Goal: Task Accomplishment & Management: Use online tool/utility

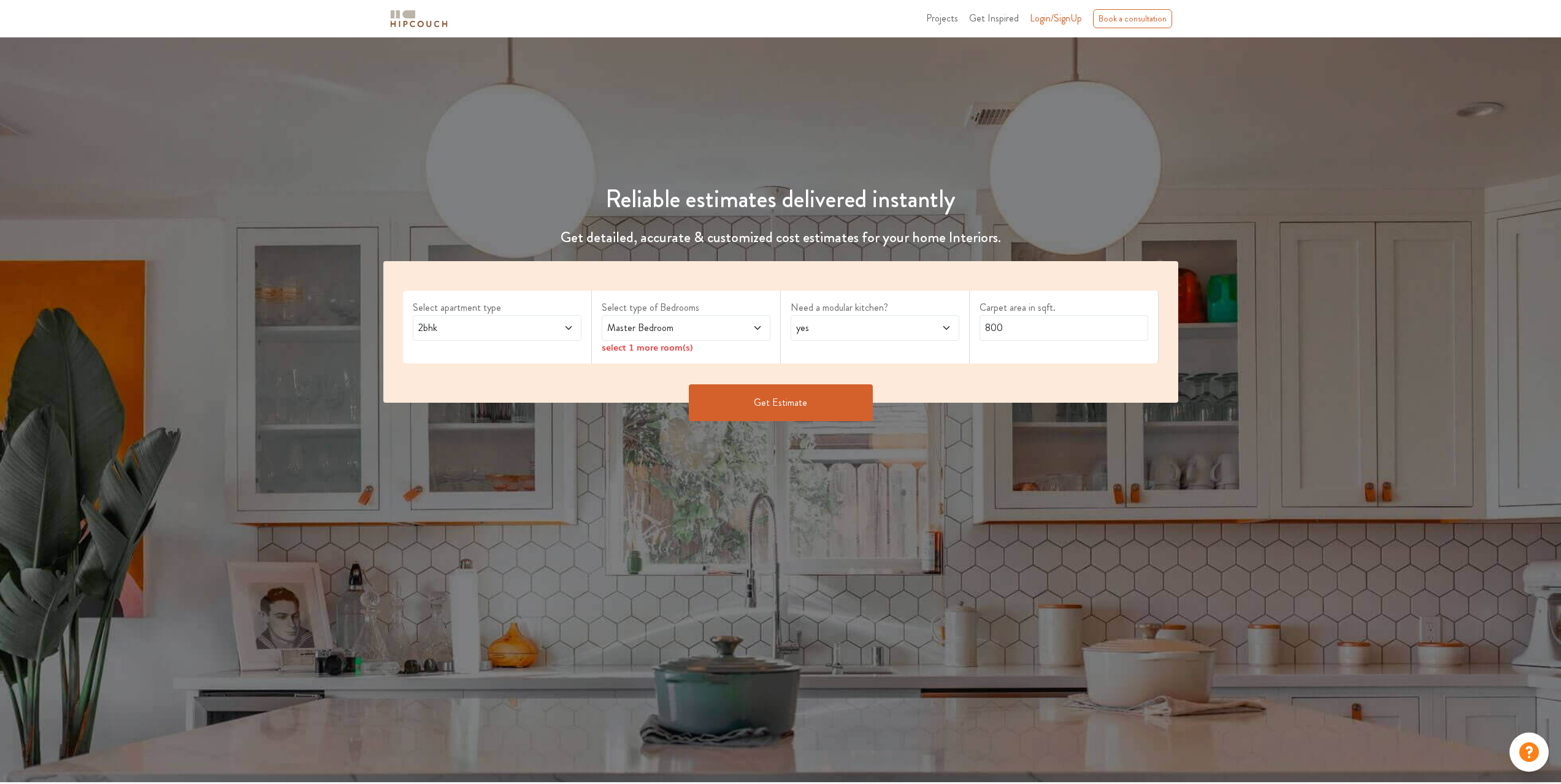
click at [683, 338] on div "Master Bedroom" at bounding box center [685, 328] width 168 height 26
click at [844, 337] on div "yes" at bounding box center [874, 328] width 168 height 26
click at [837, 356] on div "yes" at bounding box center [878, 358] width 161 height 15
click at [1035, 321] on input "800" at bounding box center [1063, 328] width 168 height 26
click at [819, 393] on button "Get Estimate" at bounding box center [780, 403] width 184 height 37
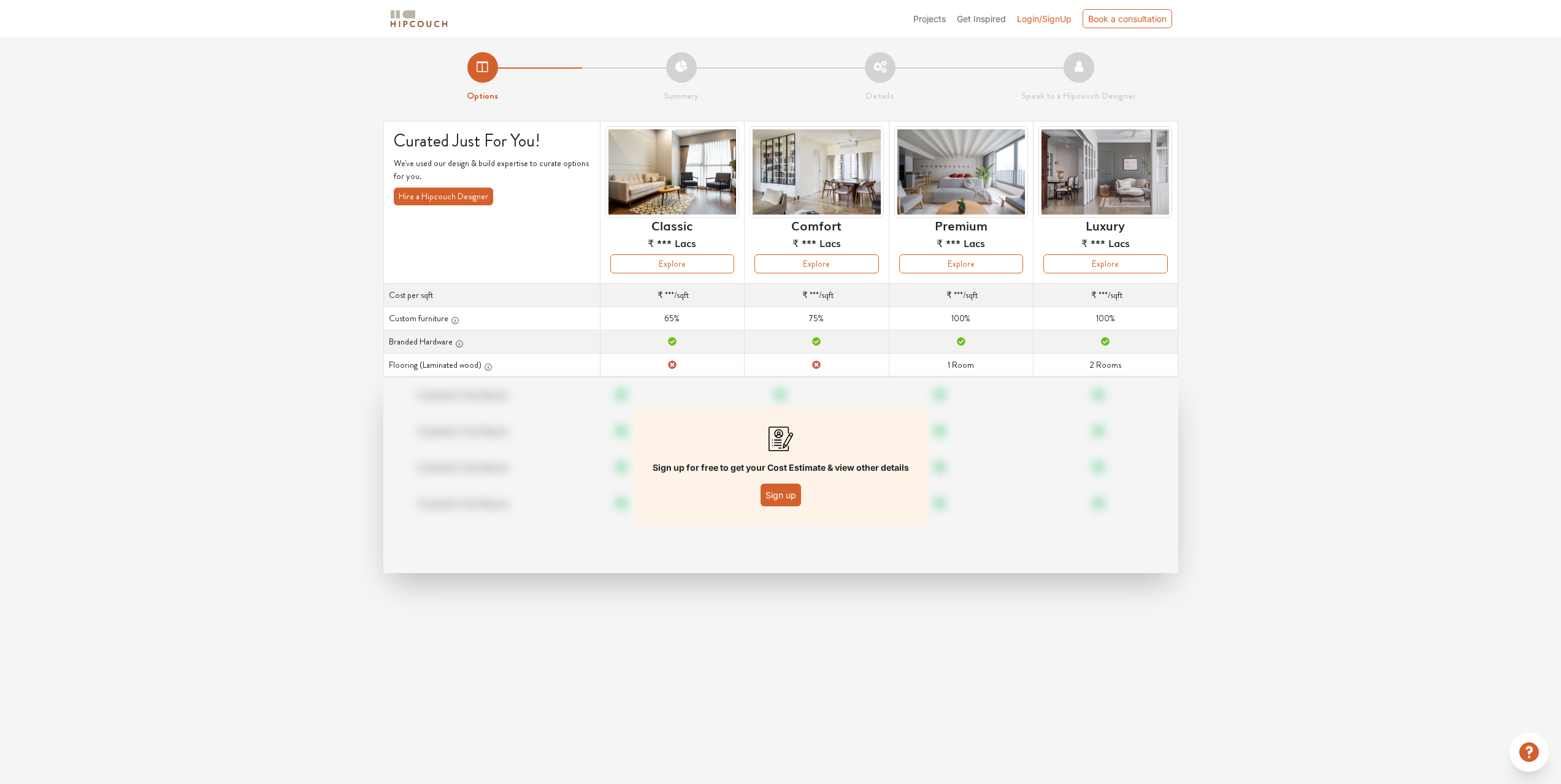
click at [1024, 18] on span "Login/SignUp" at bounding box center [1044, 18] width 55 height 10
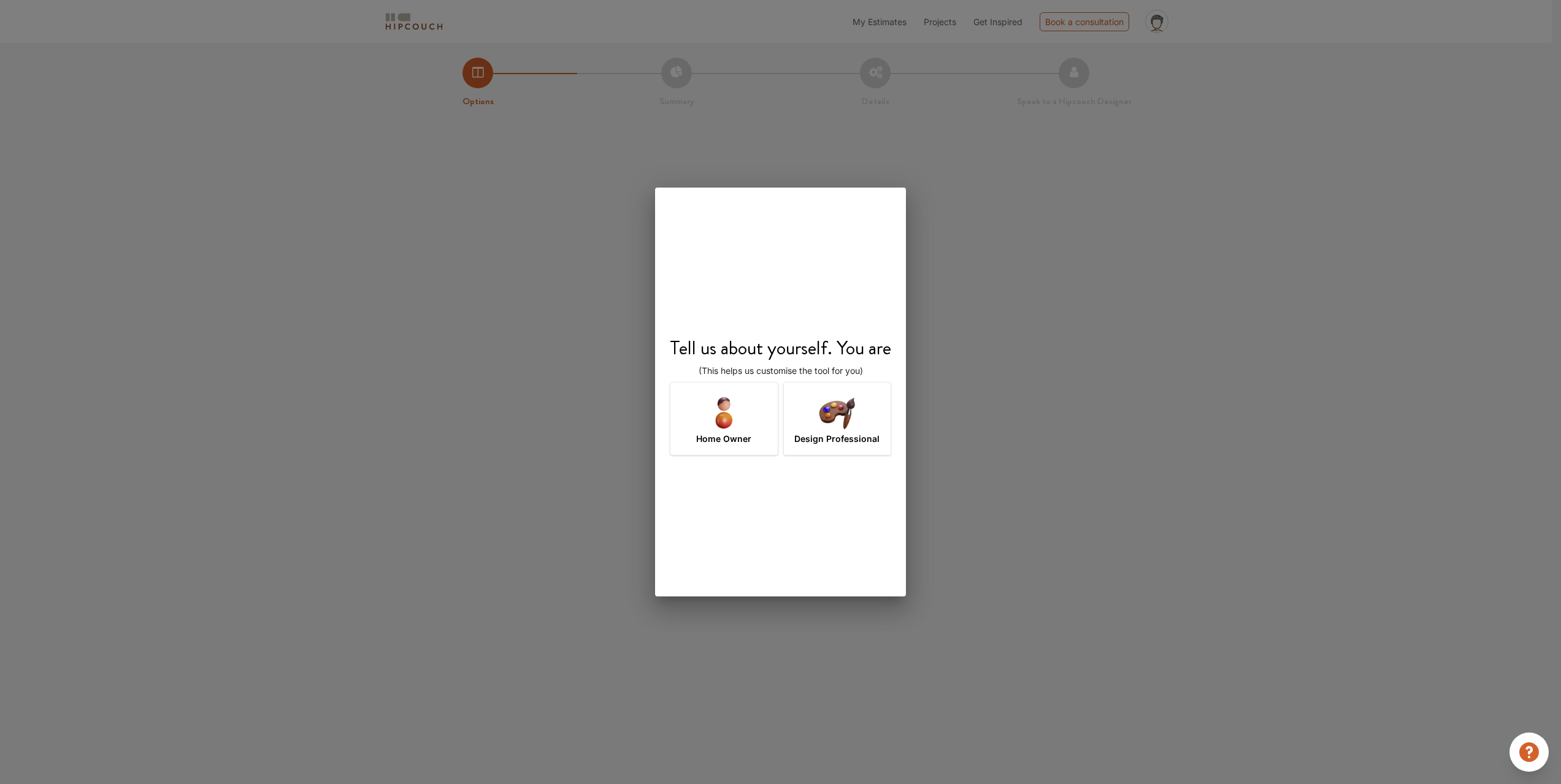
click at [810, 419] on div "Design Professional" at bounding box center [838, 419] width 108 height 73
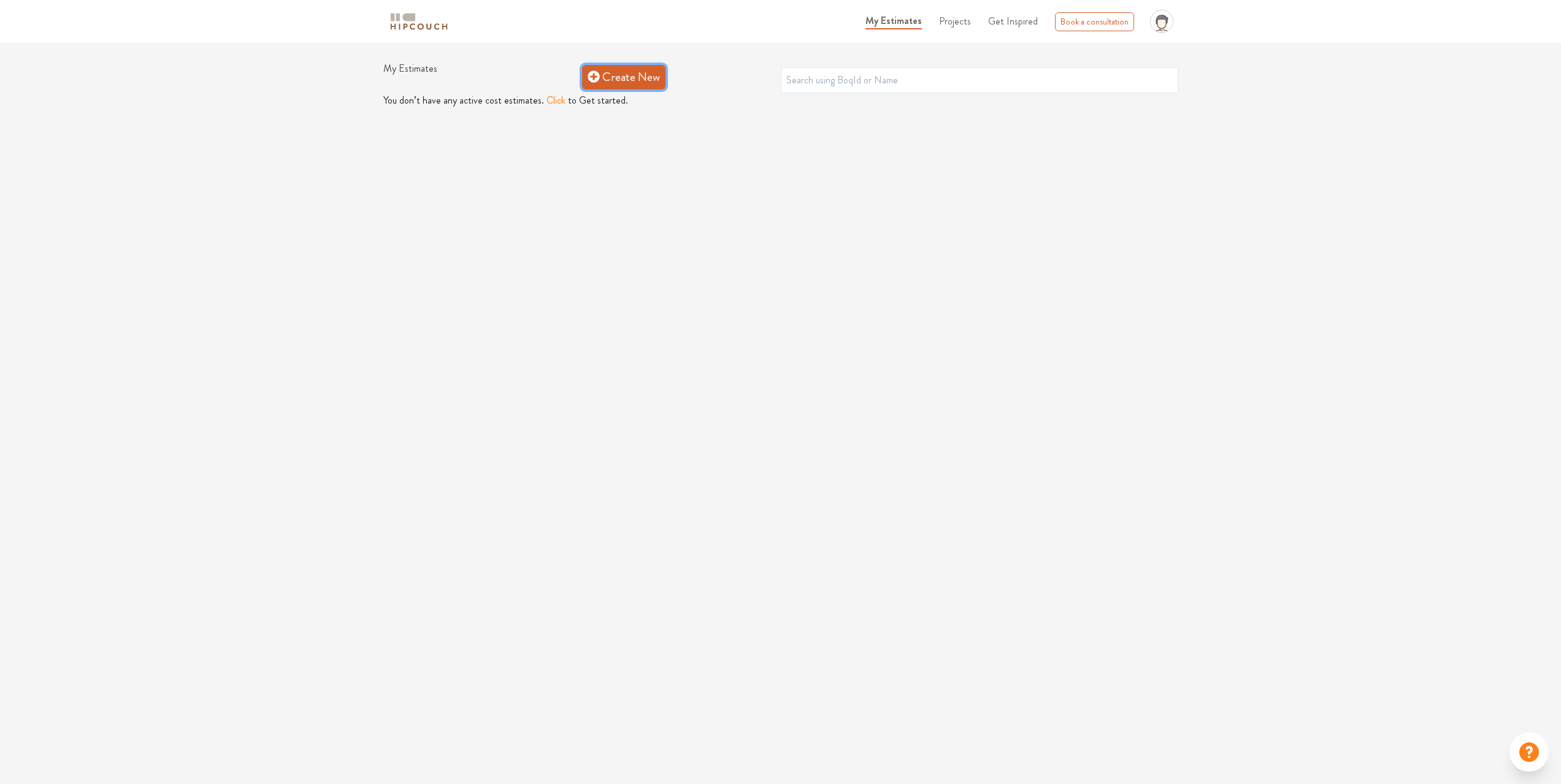
click at [630, 87] on link "Create New" at bounding box center [624, 77] width 84 height 24
